Goal: Task Accomplishment & Management: Complete application form

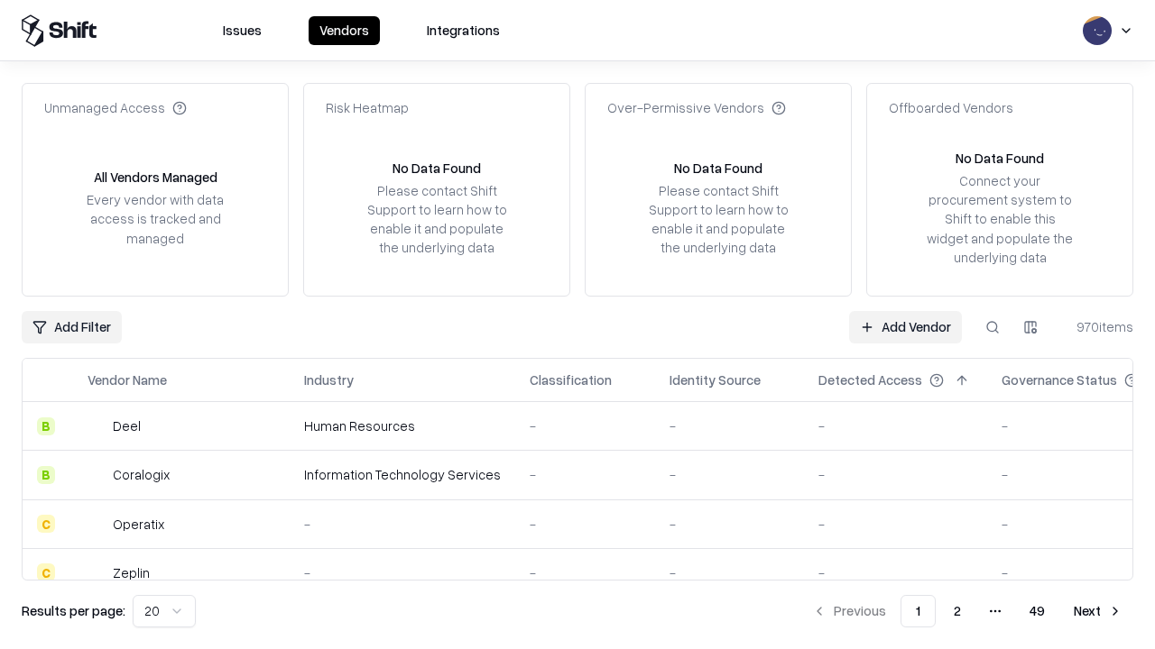
click at [905, 327] on link "Add Vendor" at bounding box center [905, 327] width 113 height 32
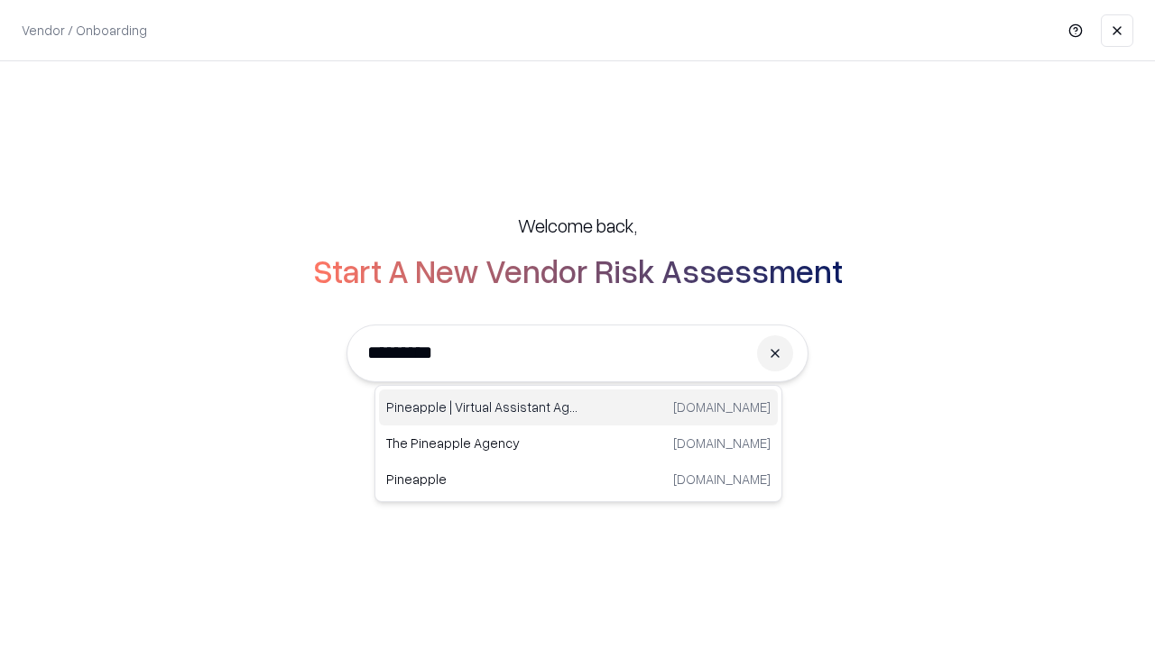
click at [578, 408] on div "Pineapple | Virtual Assistant Agency [DOMAIN_NAME]" at bounding box center [578, 408] width 399 height 36
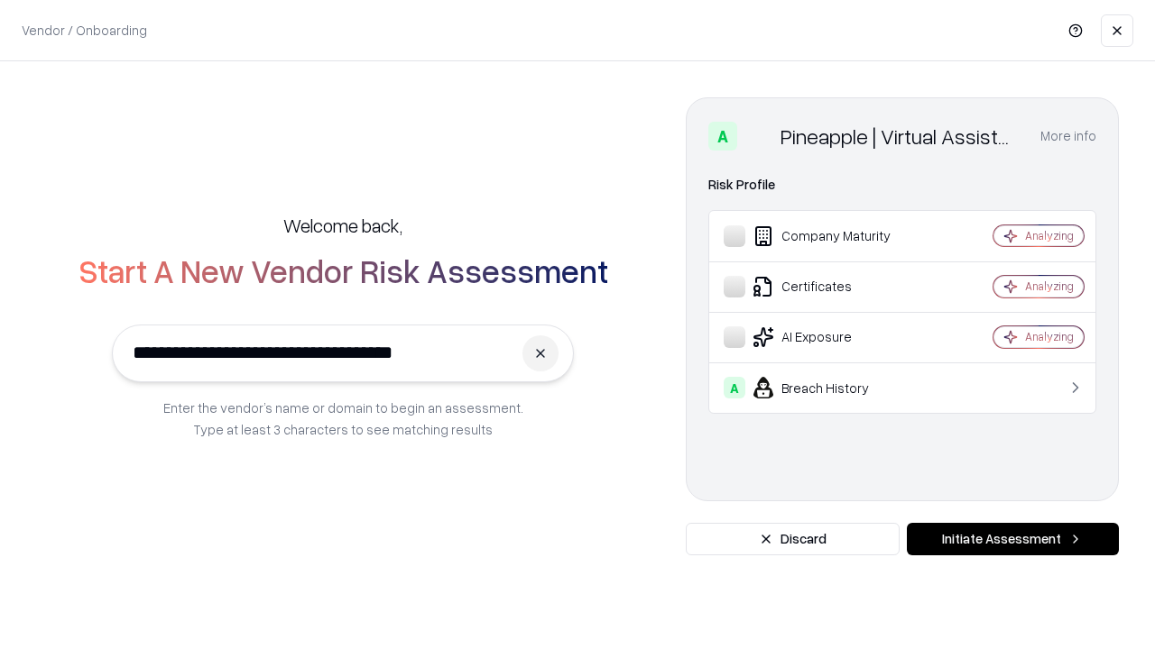
type input "**********"
click at [1012, 539] on button "Initiate Assessment" at bounding box center [1012, 539] width 212 height 32
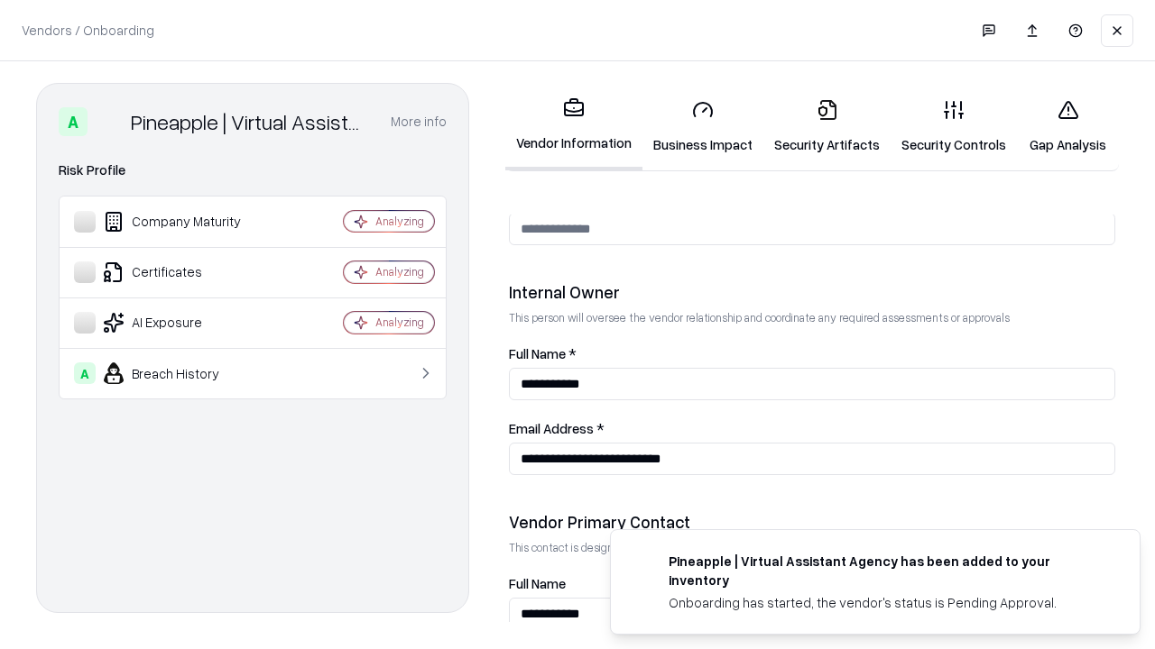
scroll to position [934, 0]
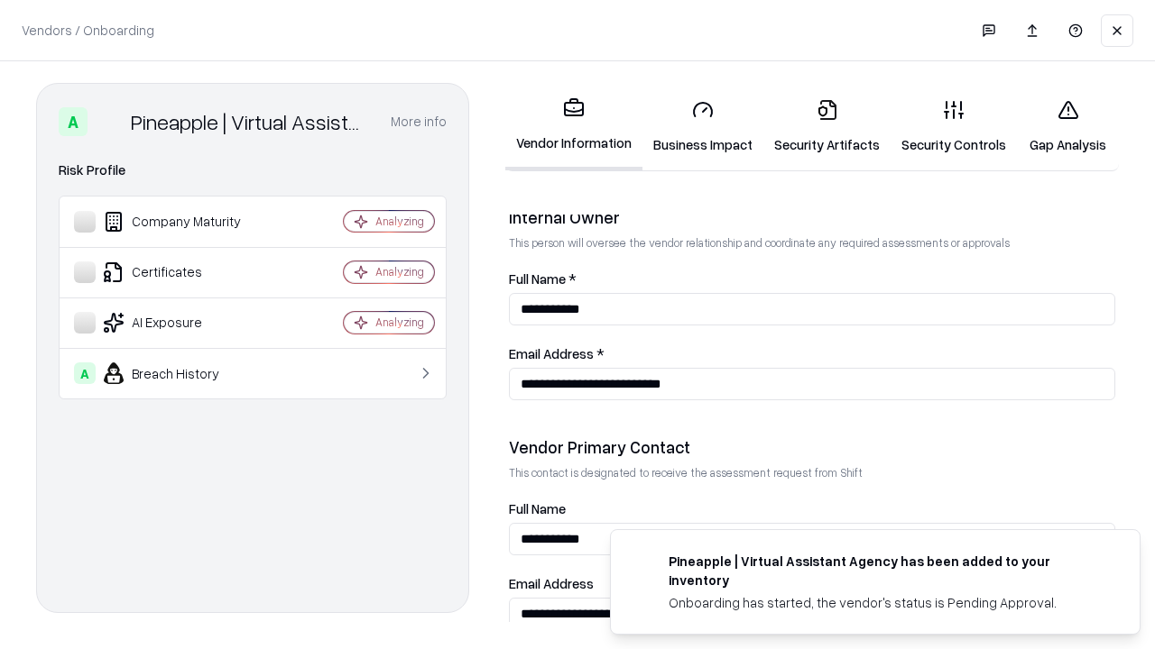
click at [703, 126] on link "Business Impact" at bounding box center [702, 127] width 121 height 84
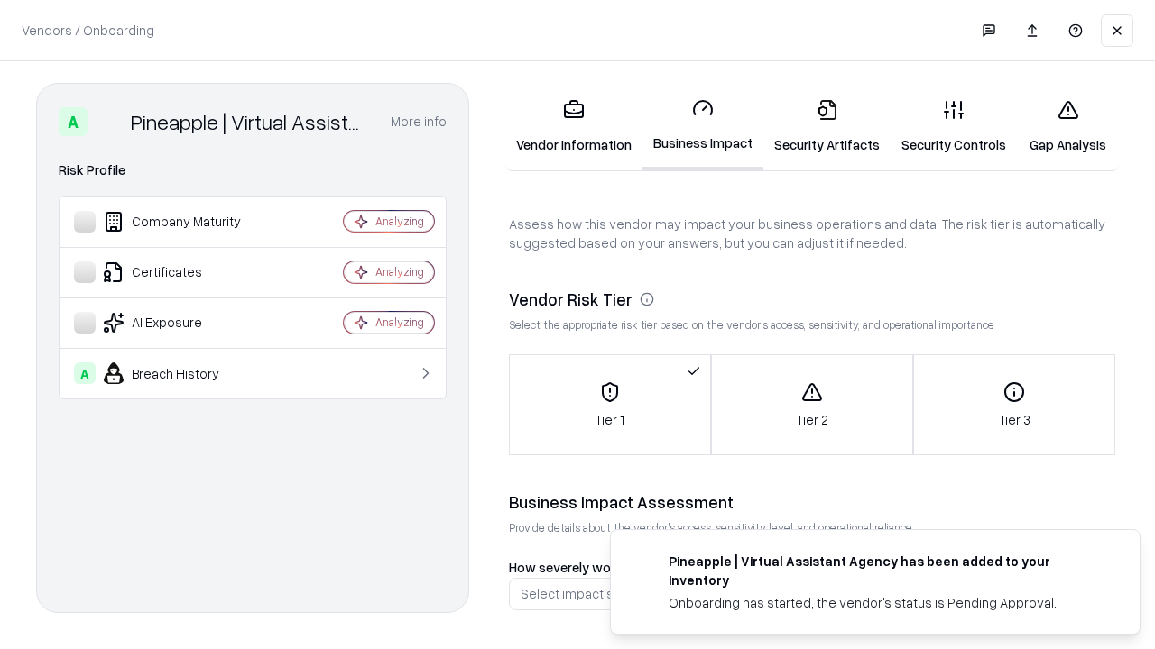
click at [826, 126] on link "Security Artifacts" at bounding box center [826, 127] width 127 height 84
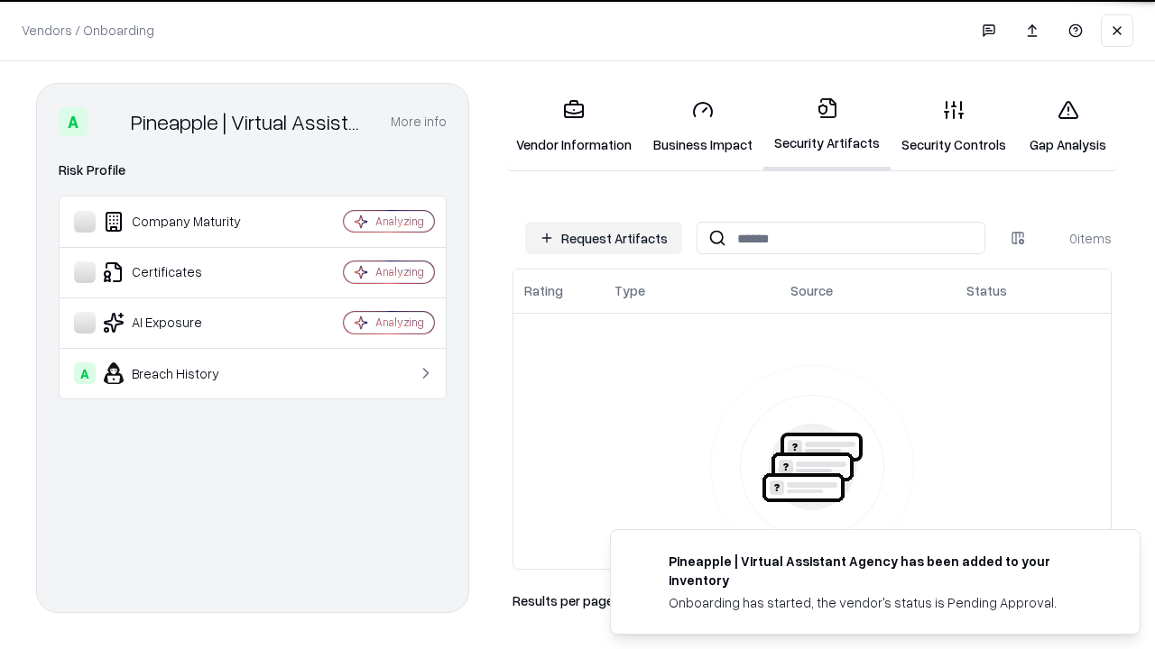
click at [603, 238] on button "Request Artifacts" at bounding box center [603, 238] width 157 height 32
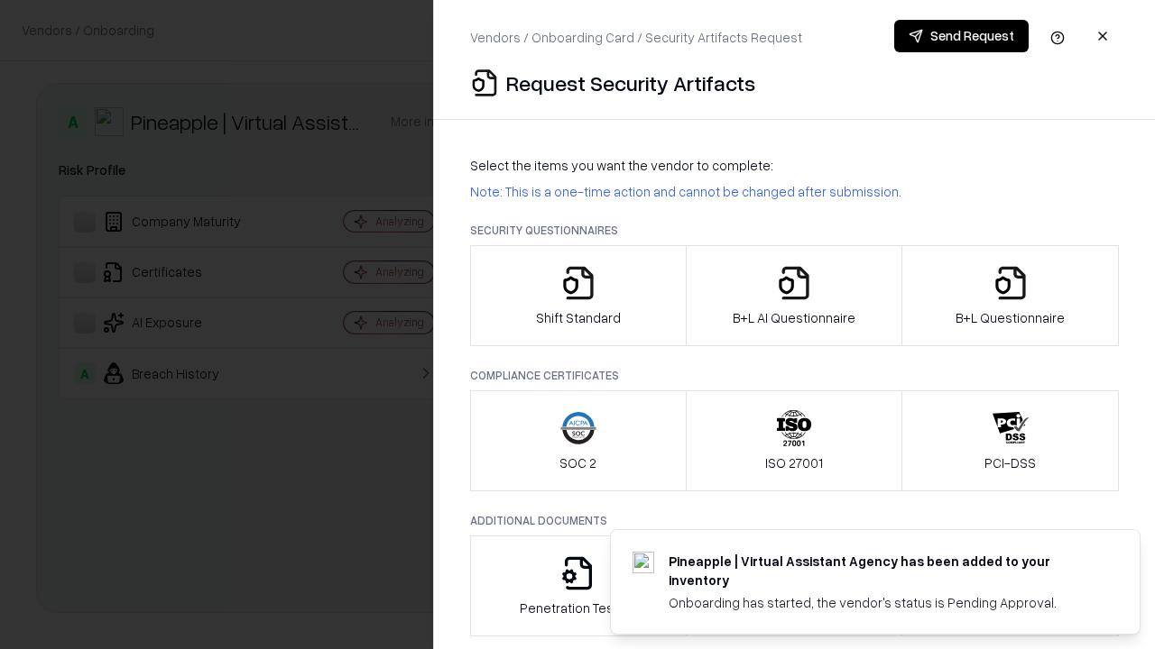
click at [577, 296] on icon "button" at bounding box center [578, 283] width 36 height 36
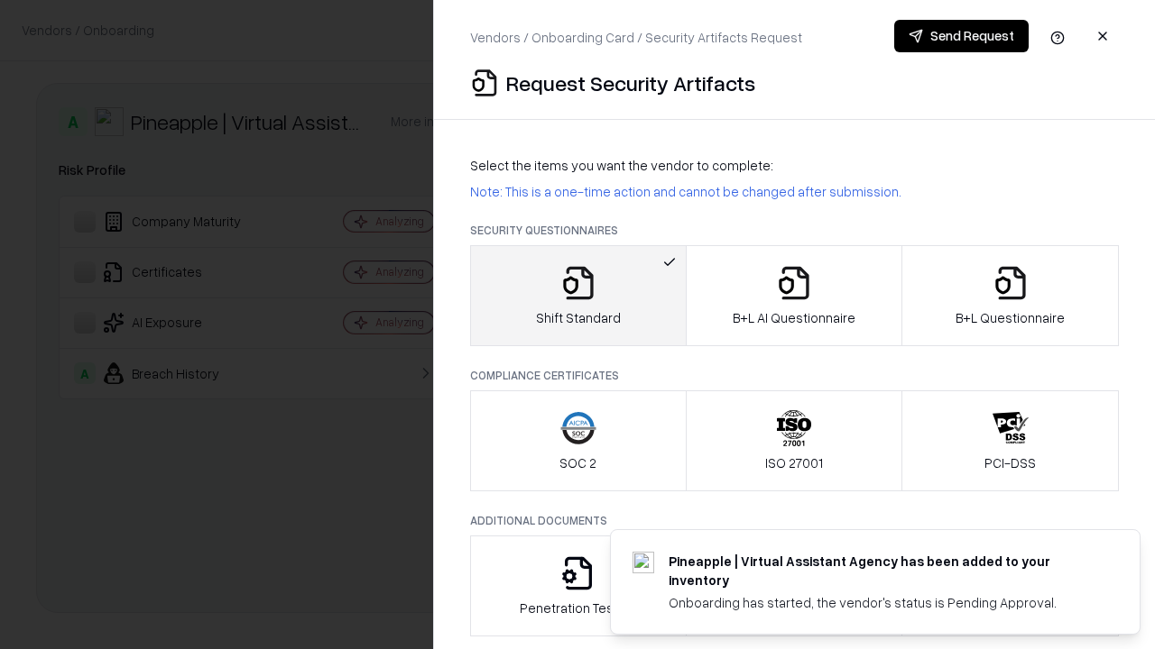
click at [961, 36] on button "Send Request" at bounding box center [961, 36] width 134 height 32
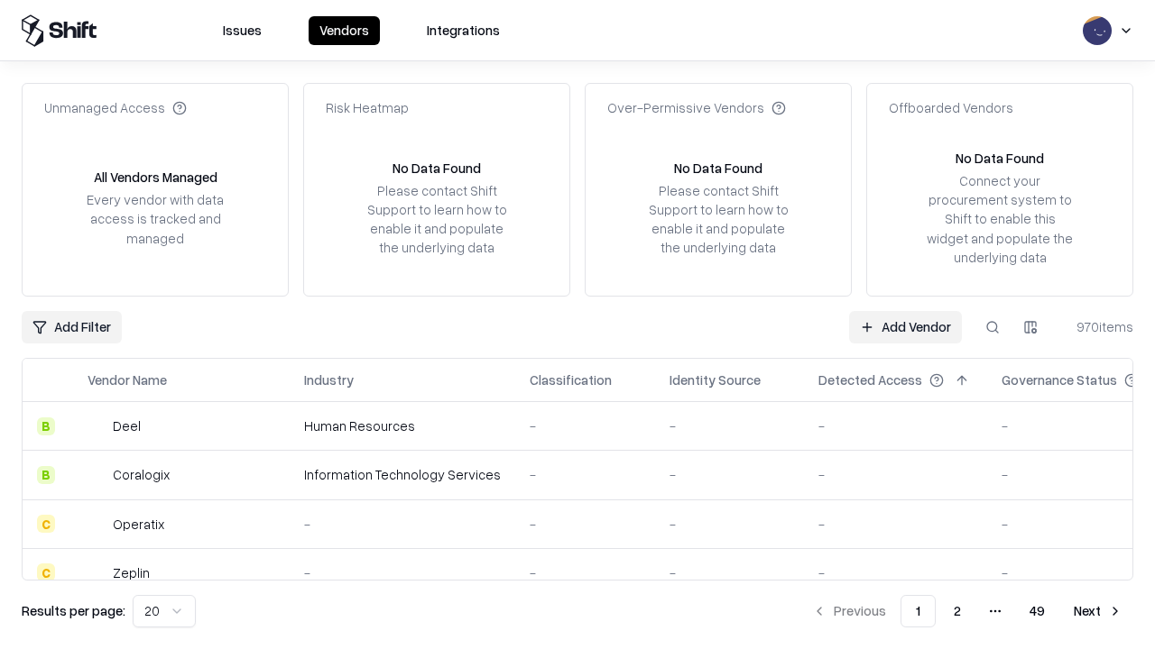
click at [992, 327] on button at bounding box center [992, 327] width 32 height 32
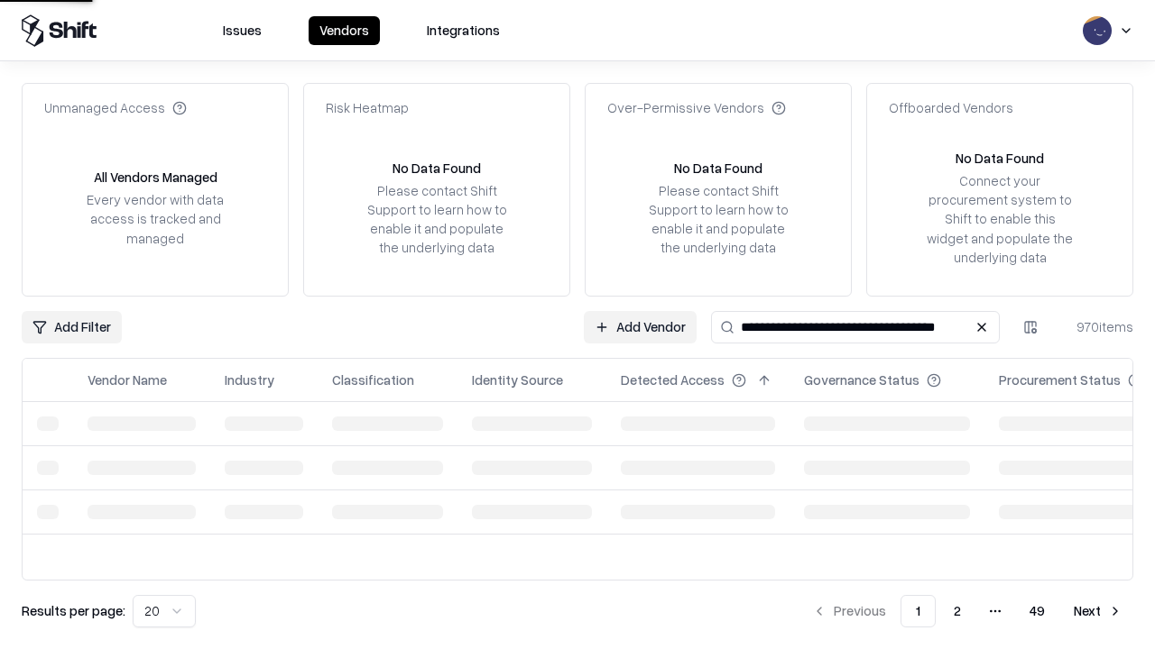
type input "**********"
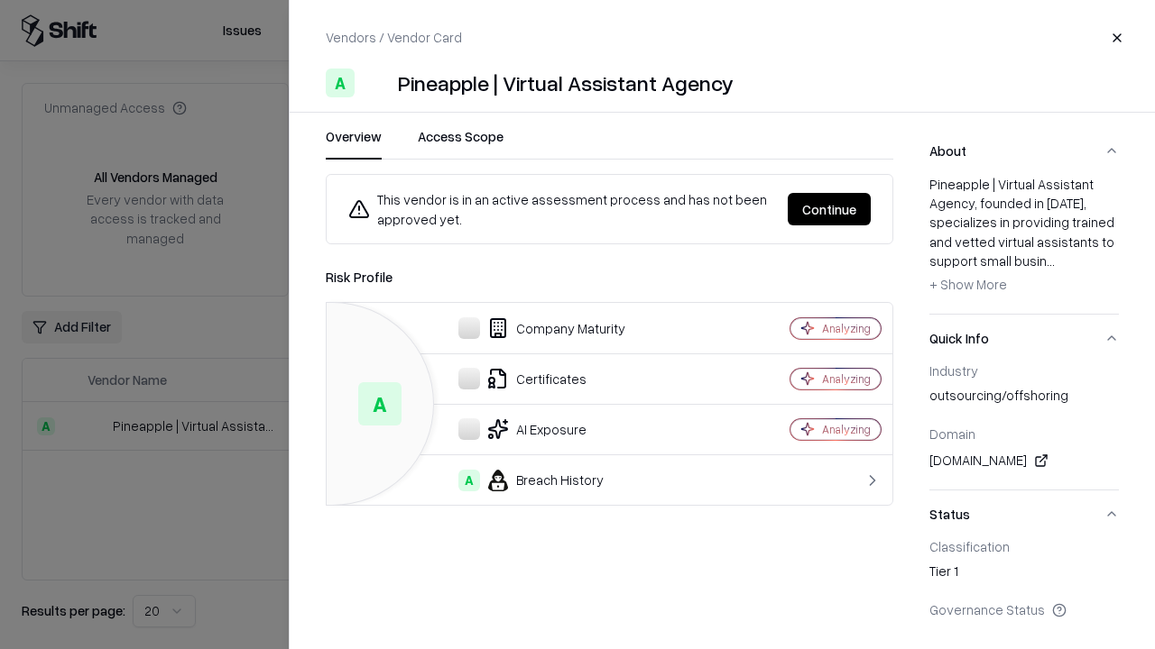
click at [829, 209] on button "Continue" at bounding box center [828, 209] width 83 height 32
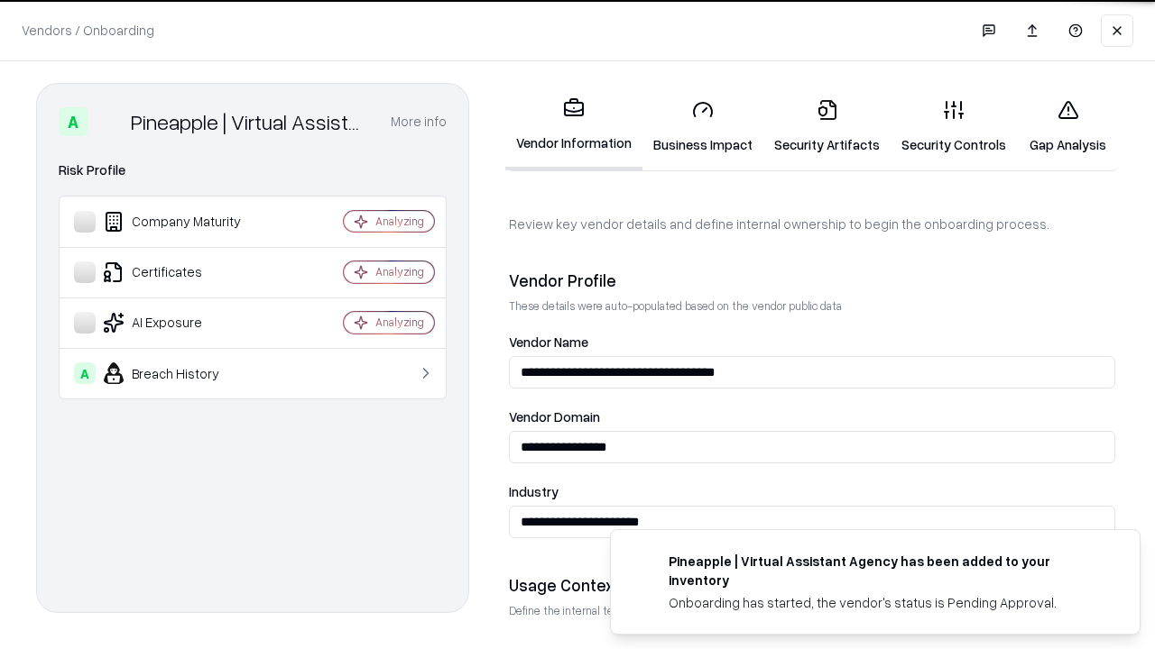
click at [826, 126] on link "Security Artifacts" at bounding box center [826, 127] width 127 height 84
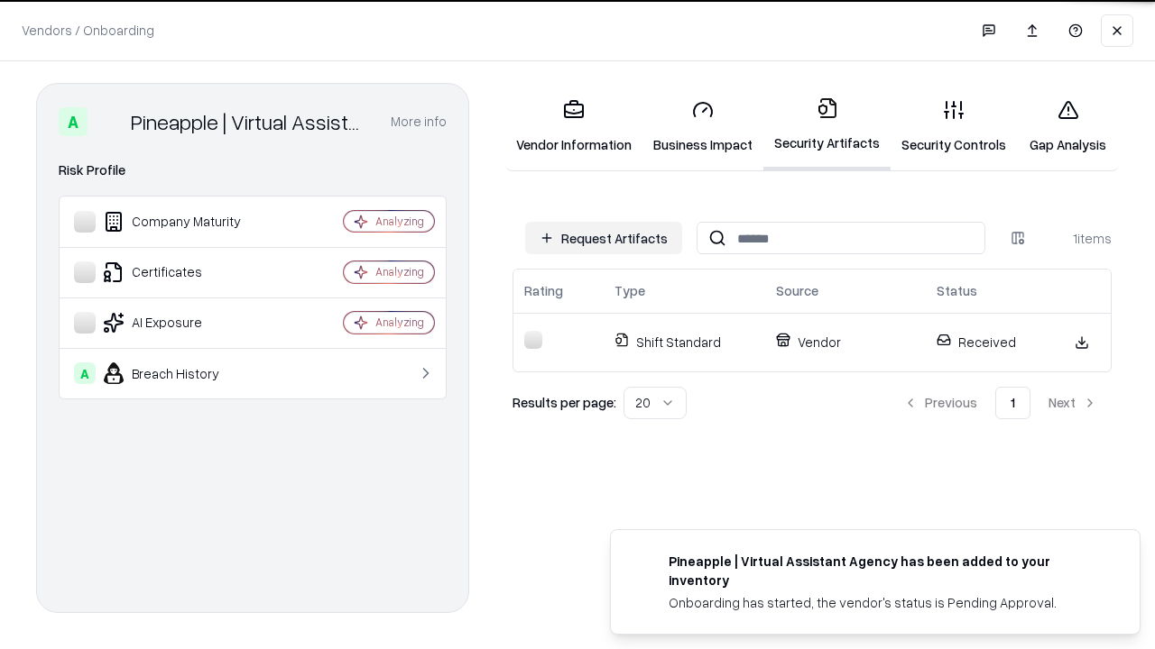
click at [953, 126] on link "Security Controls" at bounding box center [953, 127] width 126 height 84
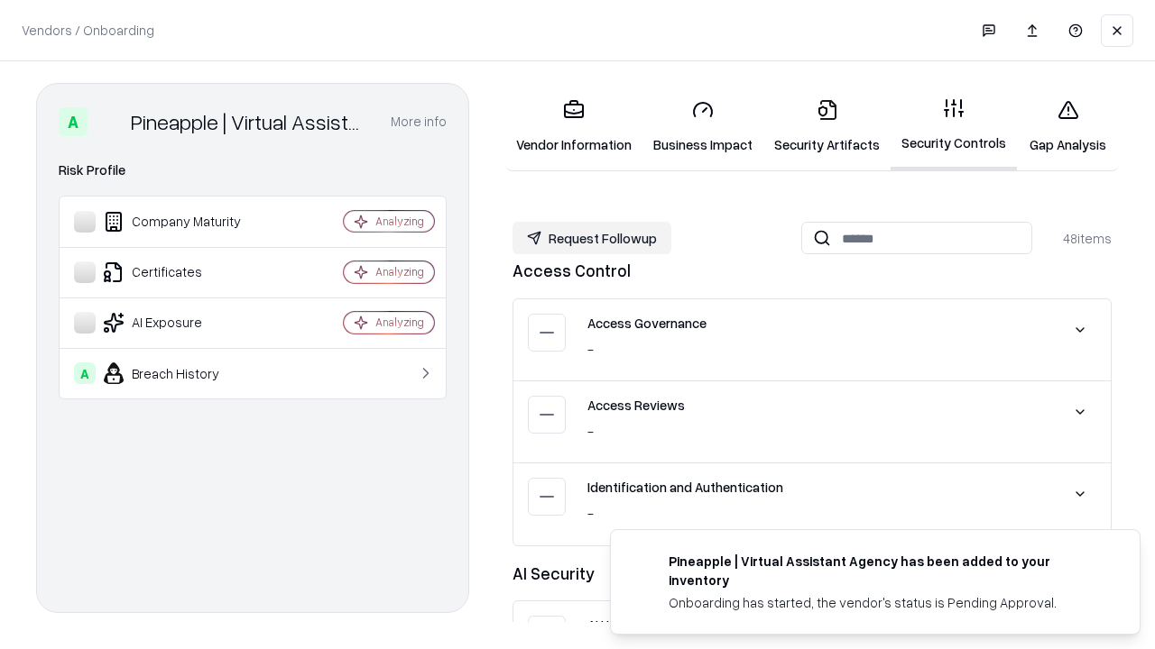
click at [592, 237] on button "Request Followup" at bounding box center [591, 238] width 159 height 32
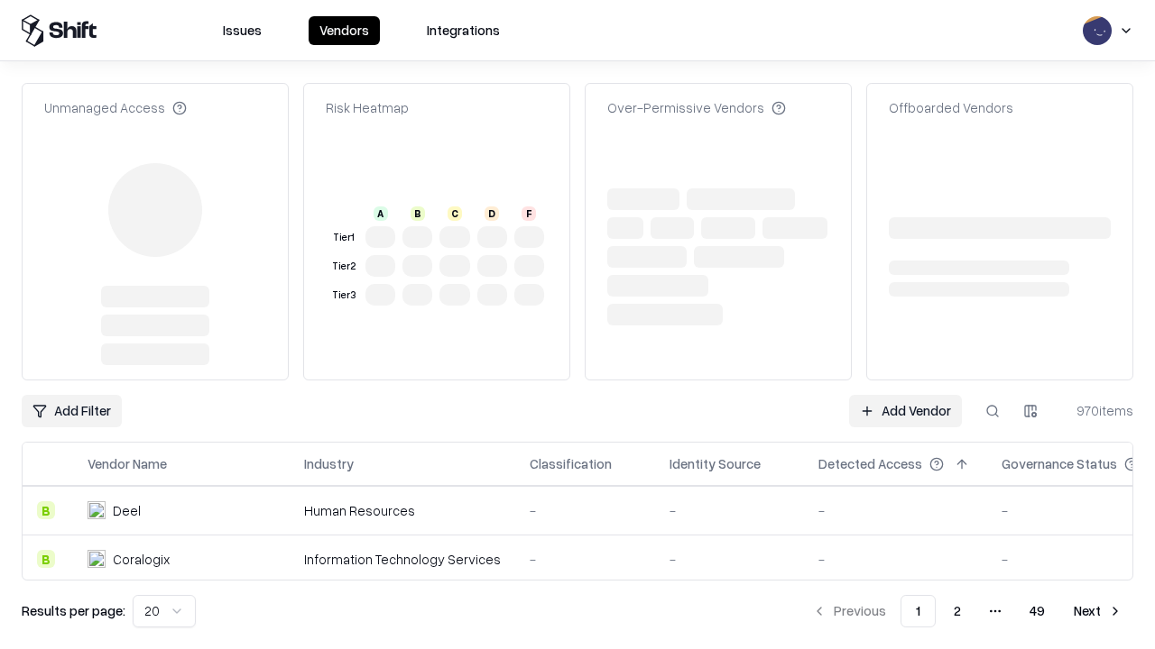
click at [905, 411] on link "Add Vendor" at bounding box center [905, 411] width 113 height 32
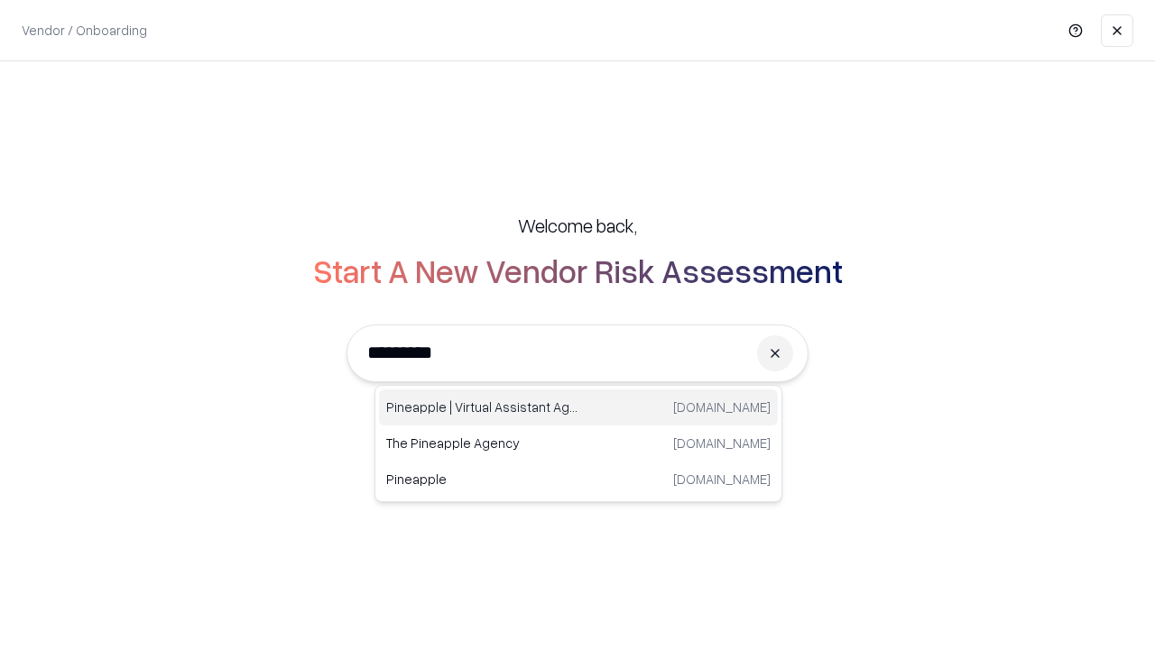
click at [578, 408] on div "Pineapple | Virtual Assistant Agency [DOMAIN_NAME]" at bounding box center [578, 408] width 399 height 36
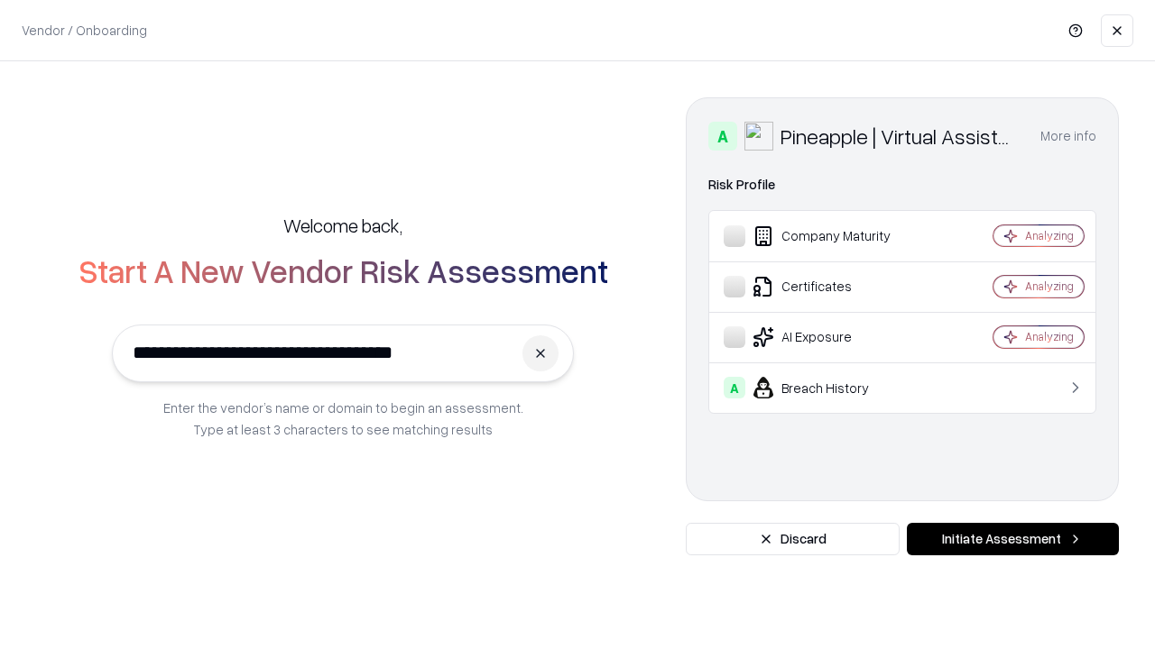
type input "**********"
click at [1012, 539] on button "Initiate Assessment" at bounding box center [1012, 539] width 212 height 32
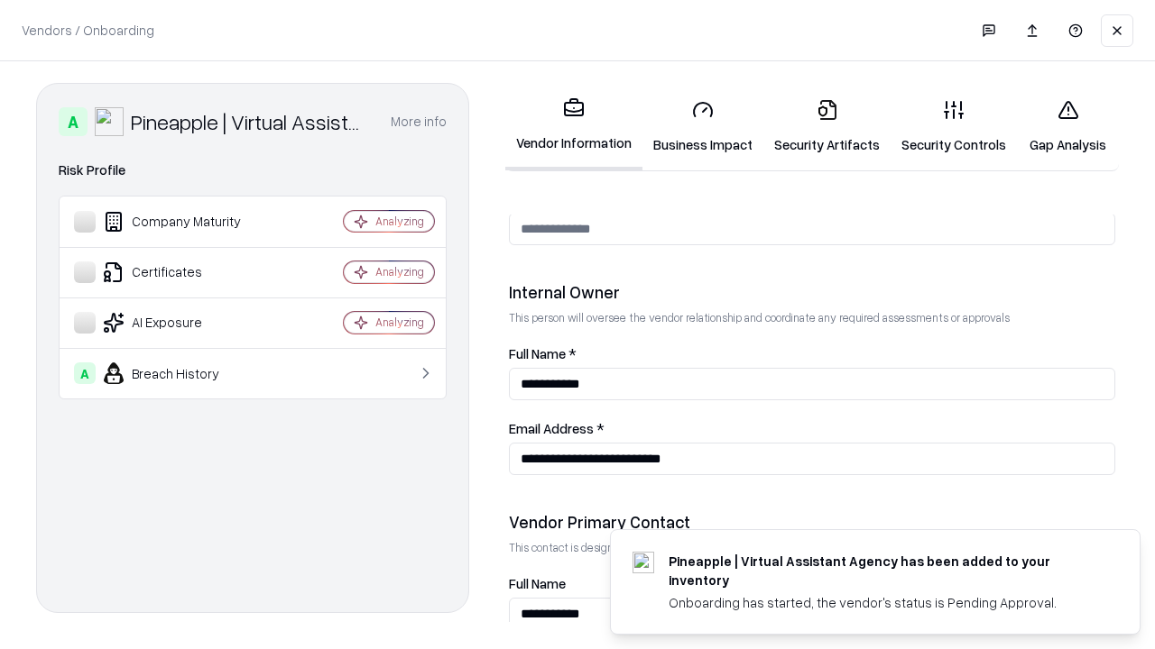
scroll to position [934, 0]
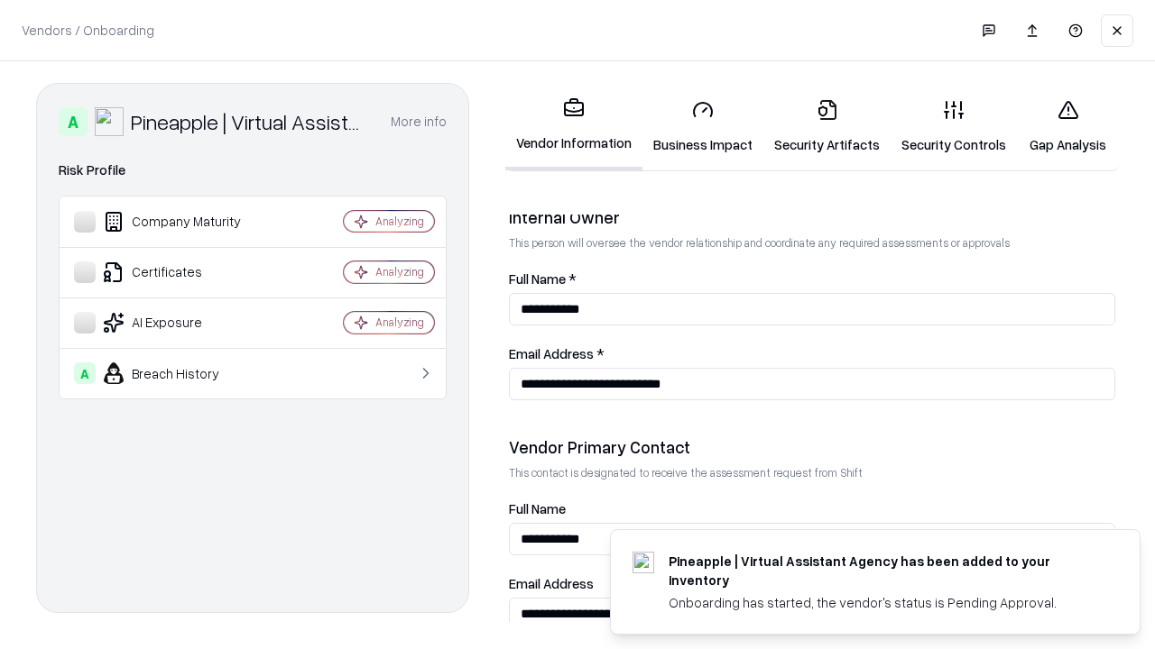
click at [1067, 126] on link "Gap Analysis" at bounding box center [1068, 127] width 102 height 84
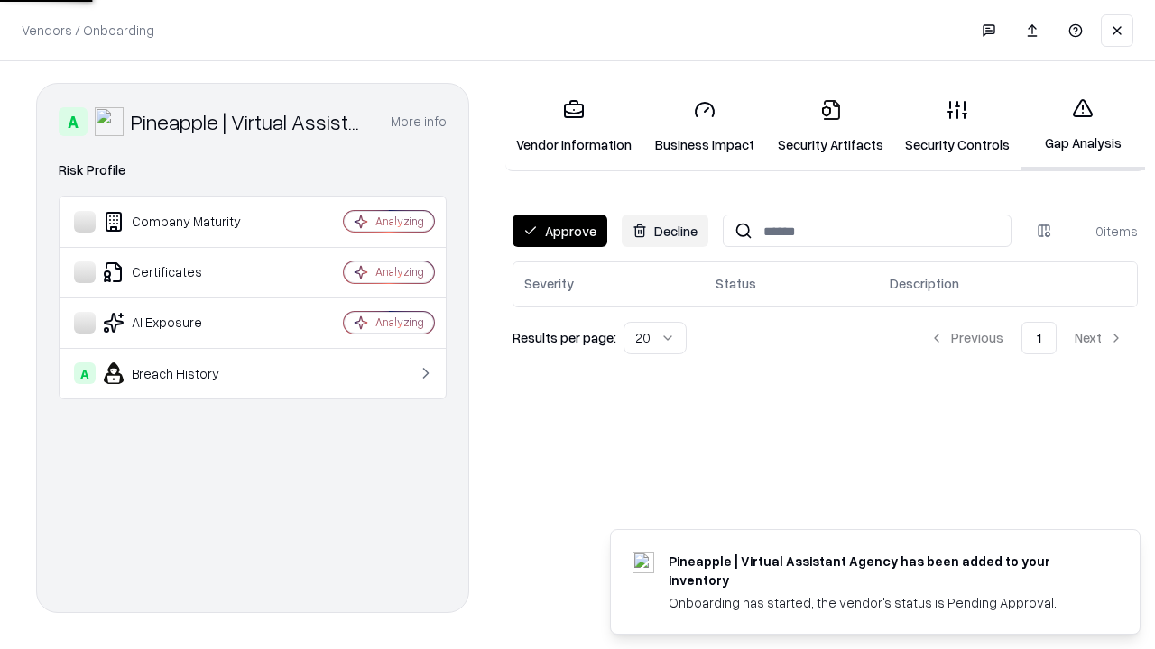
click at [559, 231] on button "Approve" at bounding box center [559, 231] width 95 height 32
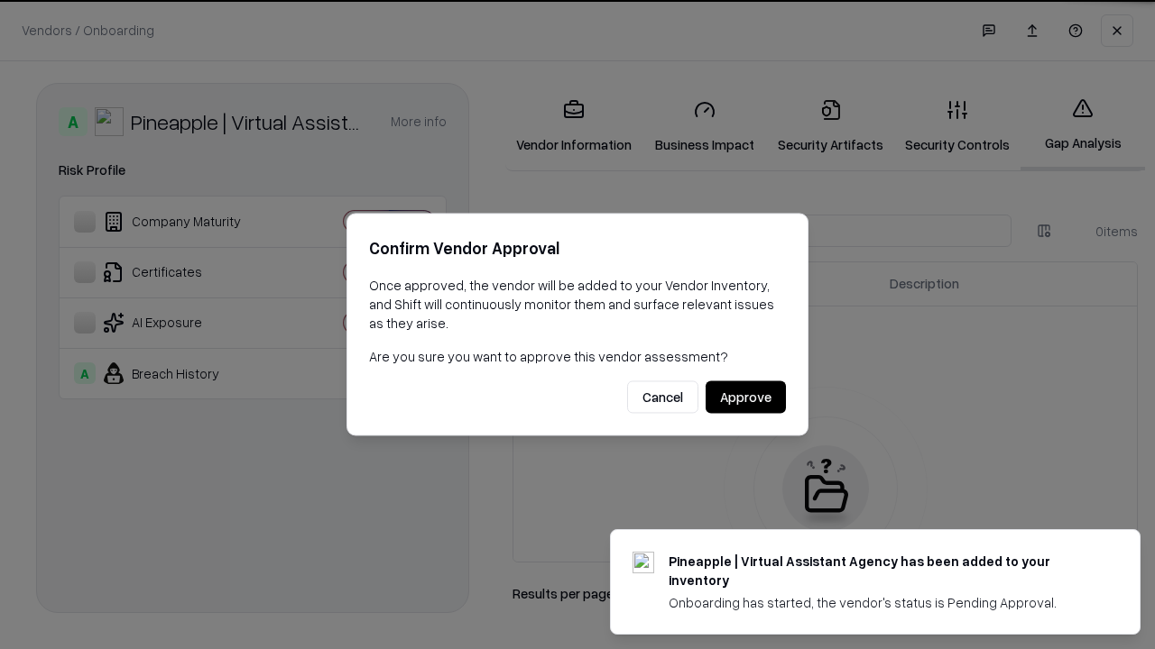
click at [745, 397] on button "Approve" at bounding box center [745, 398] width 80 height 32
